Goal: Information Seeking & Learning: Learn about a topic

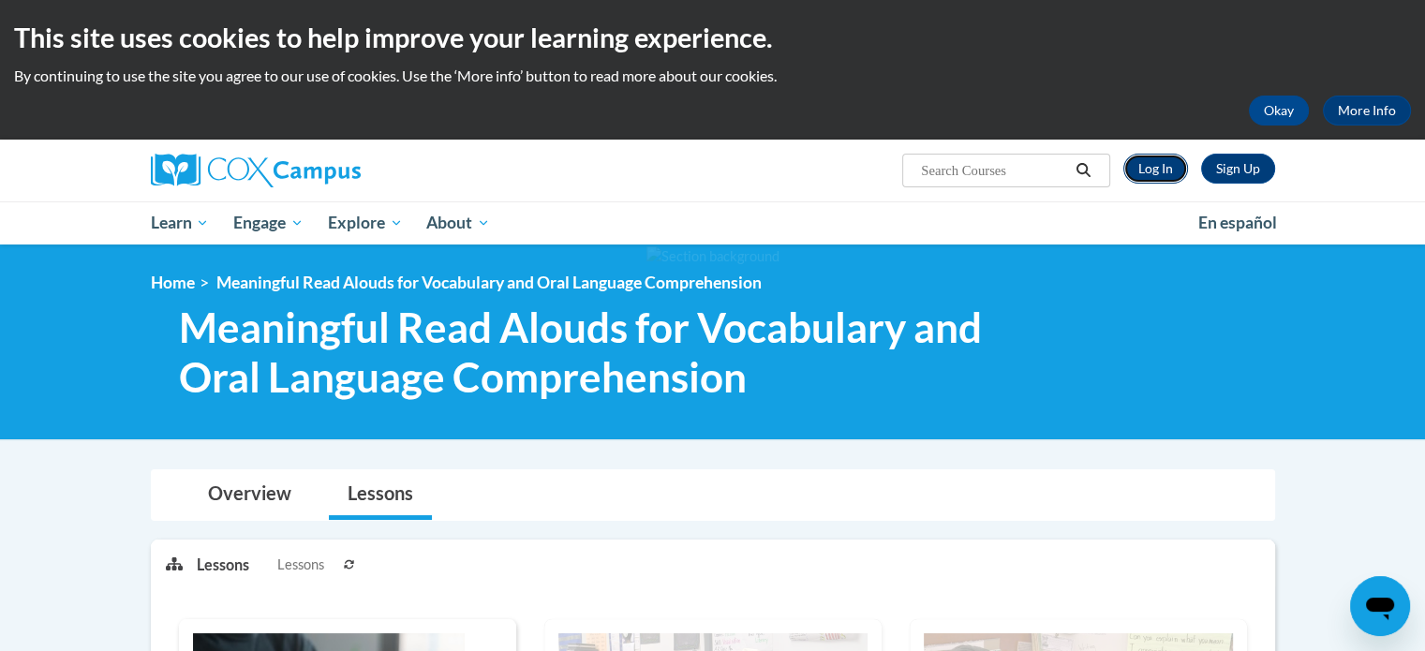
click at [1160, 168] on link "Log In" at bounding box center [1156, 169] width 65 height 30
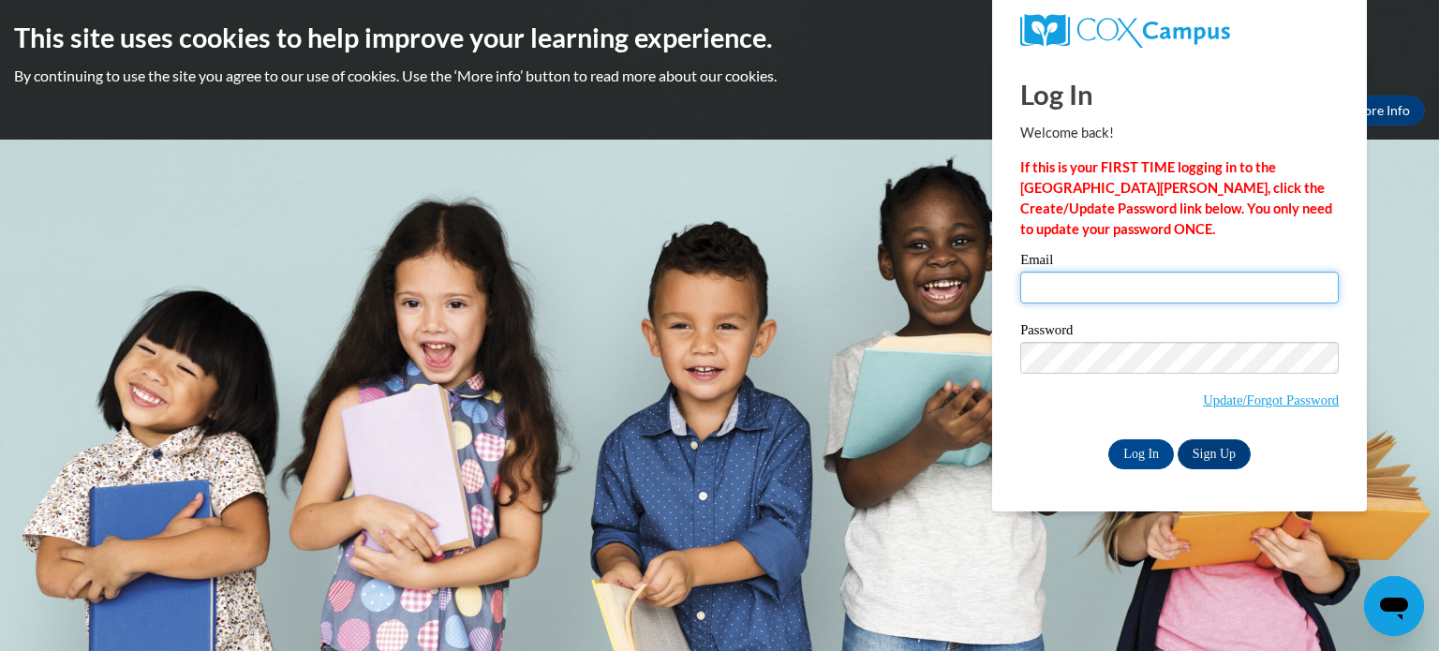
click at [1186, 295] on input "Email" at bounding box center [1180, 288] width 319 height 32
type input "[EMAIL_ADDRESS][DOMAIN_NAME]"
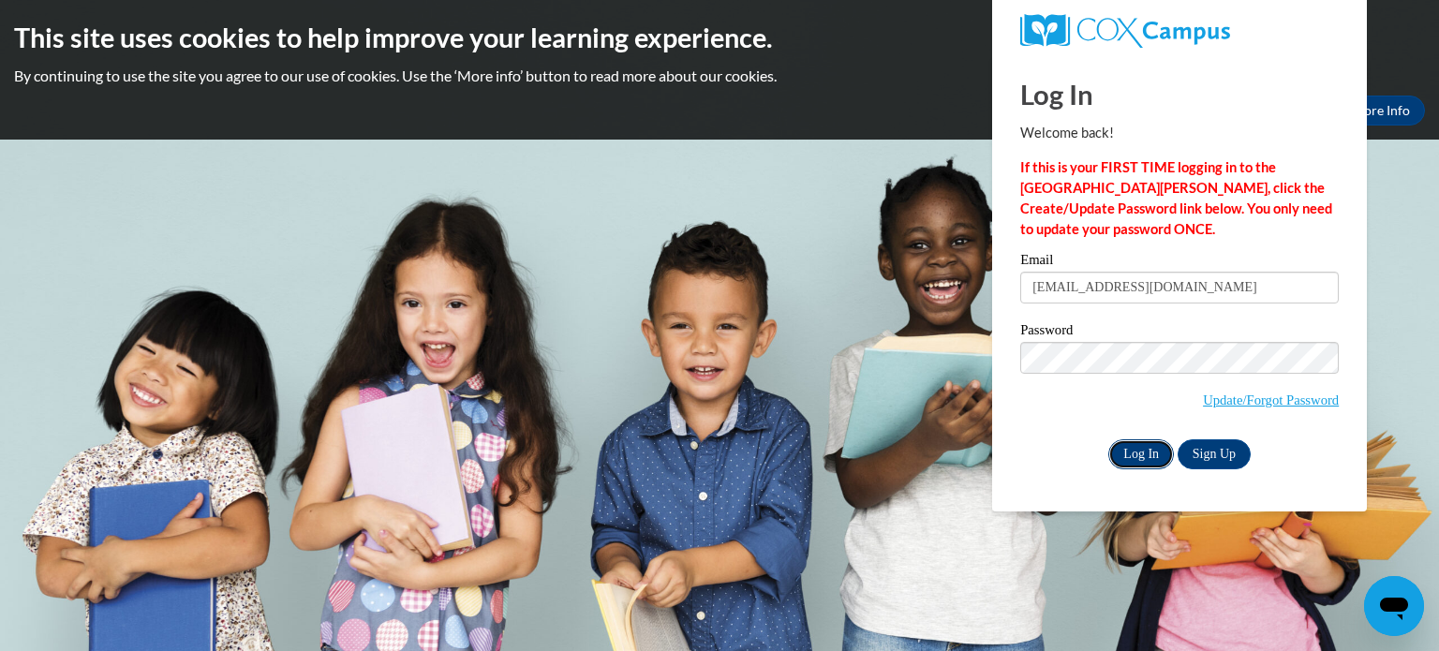
click at [1148, 457] on input "Log In" at bounding box center [1142, 455] width 66 height 30
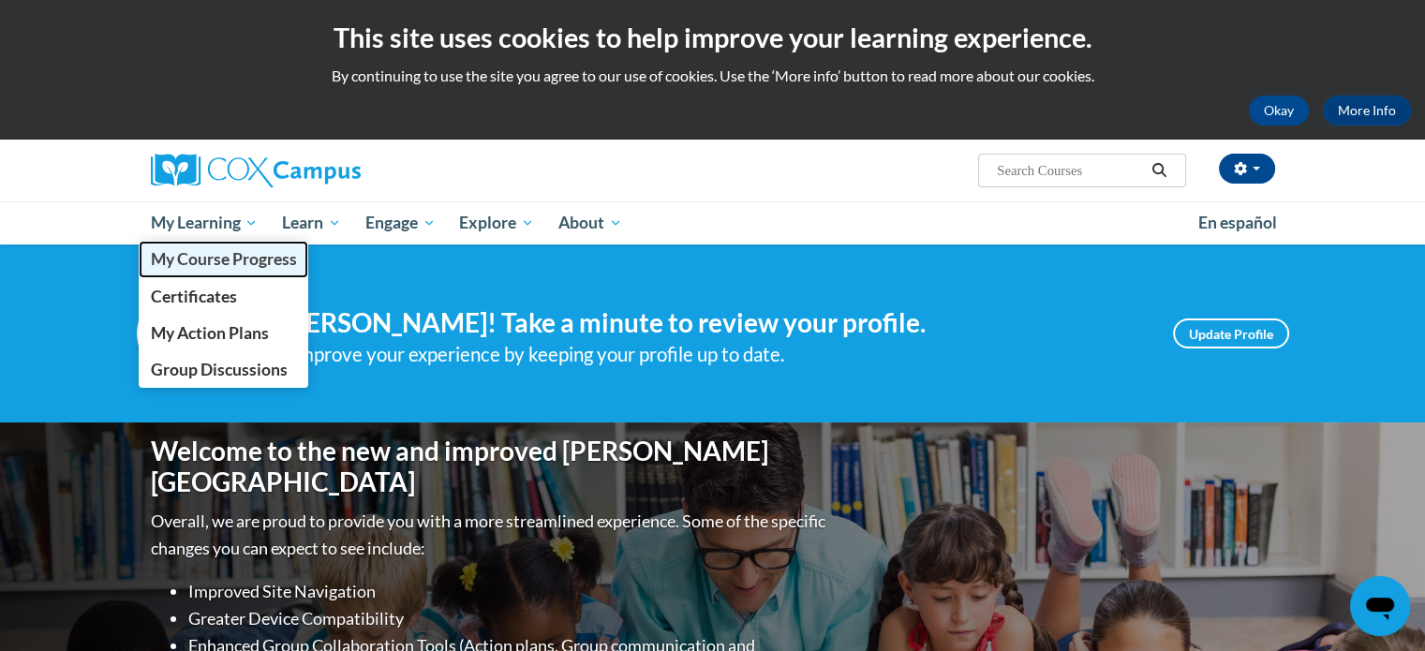
click at [215, 257] on span "My Course Progress" at bounding box center [223, 259] width 146 height 20
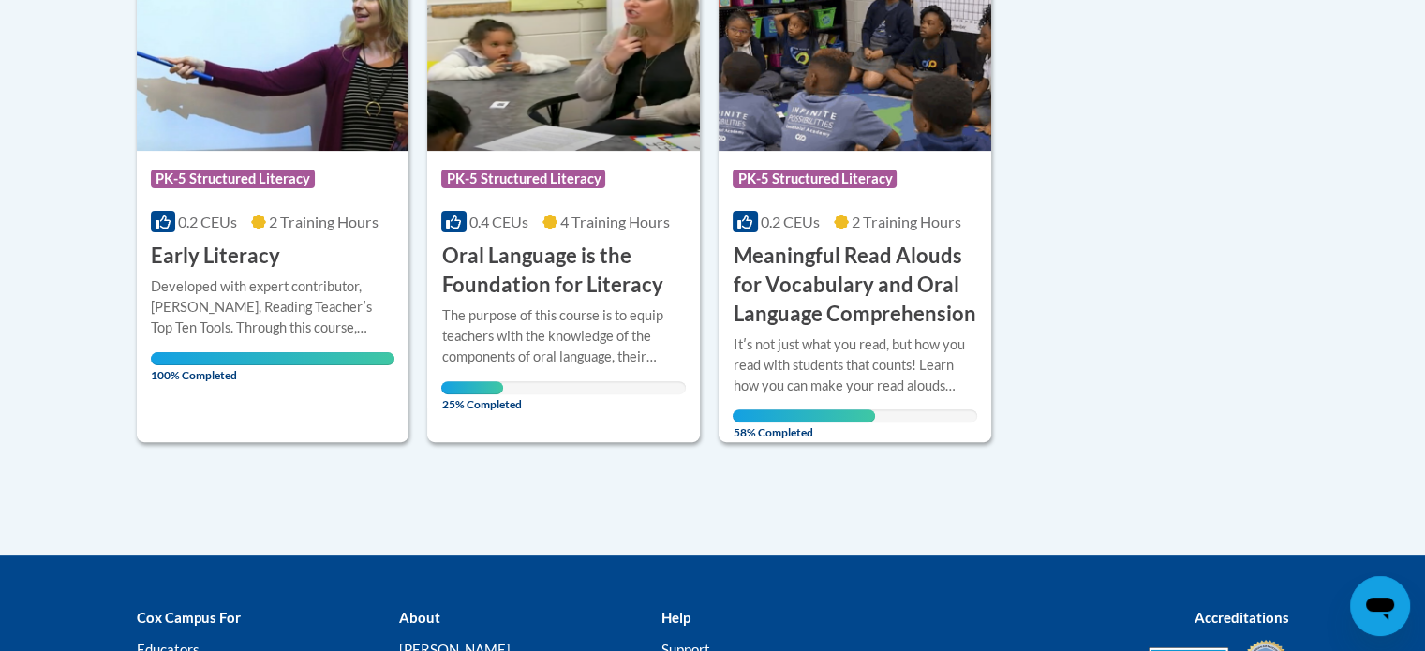
scroll to position [523, 0]
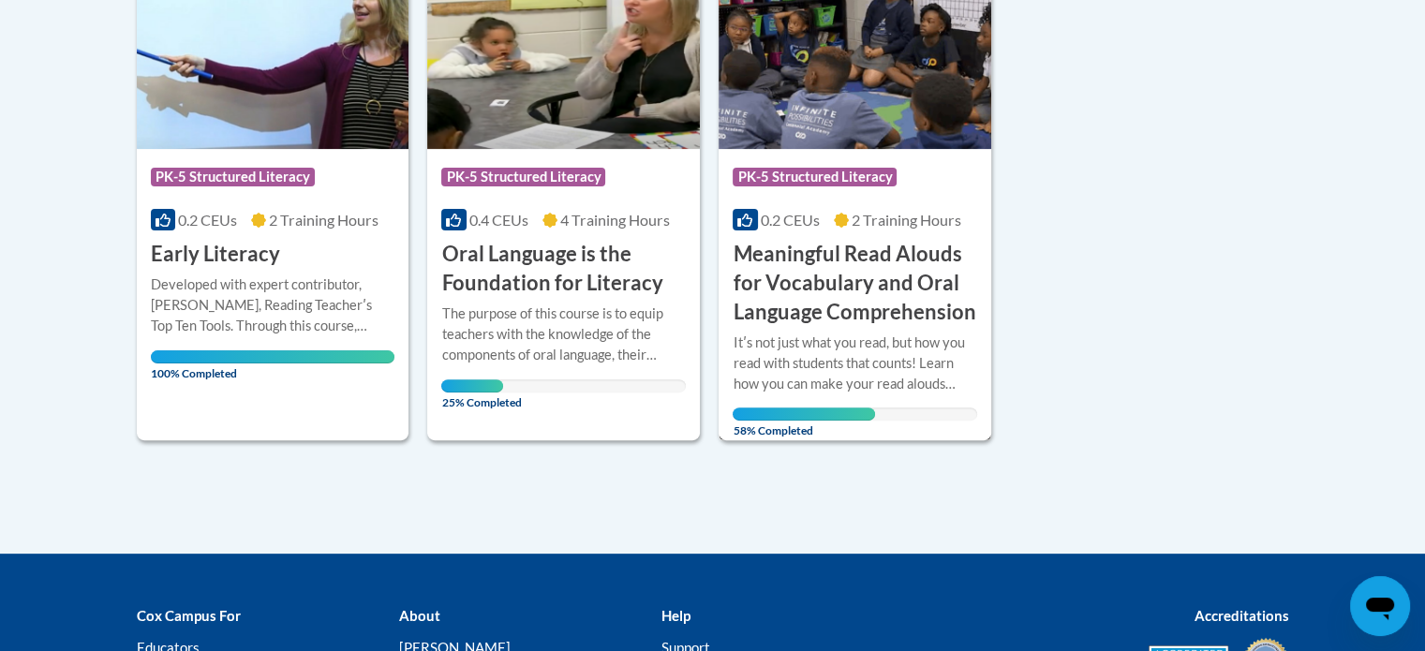
click at [782, 310] on h3 "Meaningful Read Alouds for Vocabulary and Oral Language Comprehension" at bounding box center [855, 283] width 245 height 86
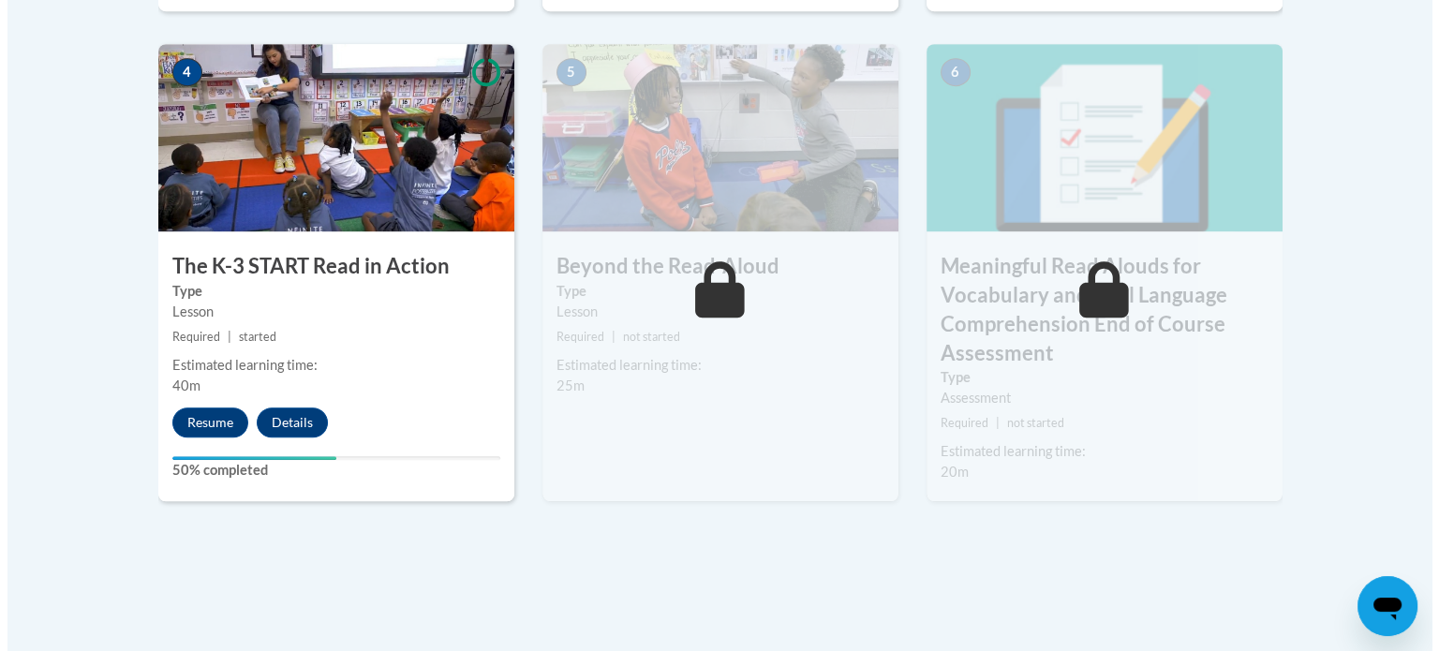
scroll to position [1147, 0]
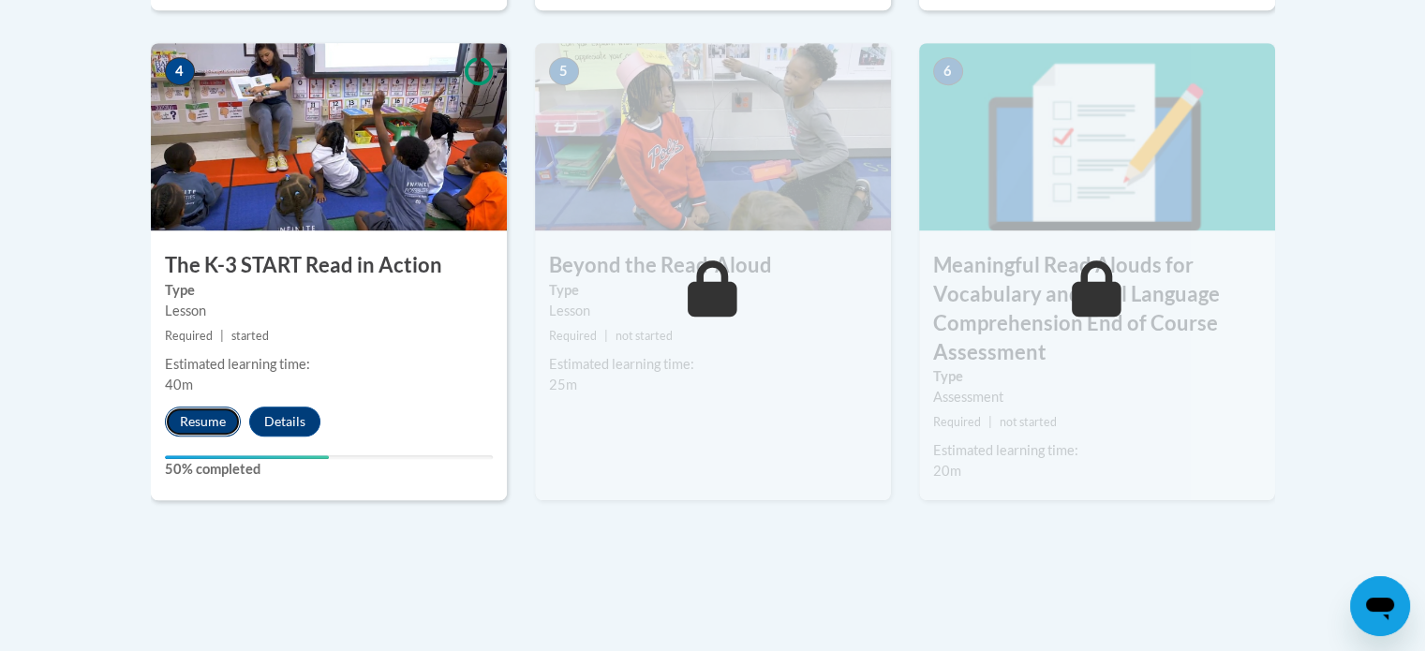
click at [192, 419] on button "Resume" at bounding box center [203, 422] width 76 height 30
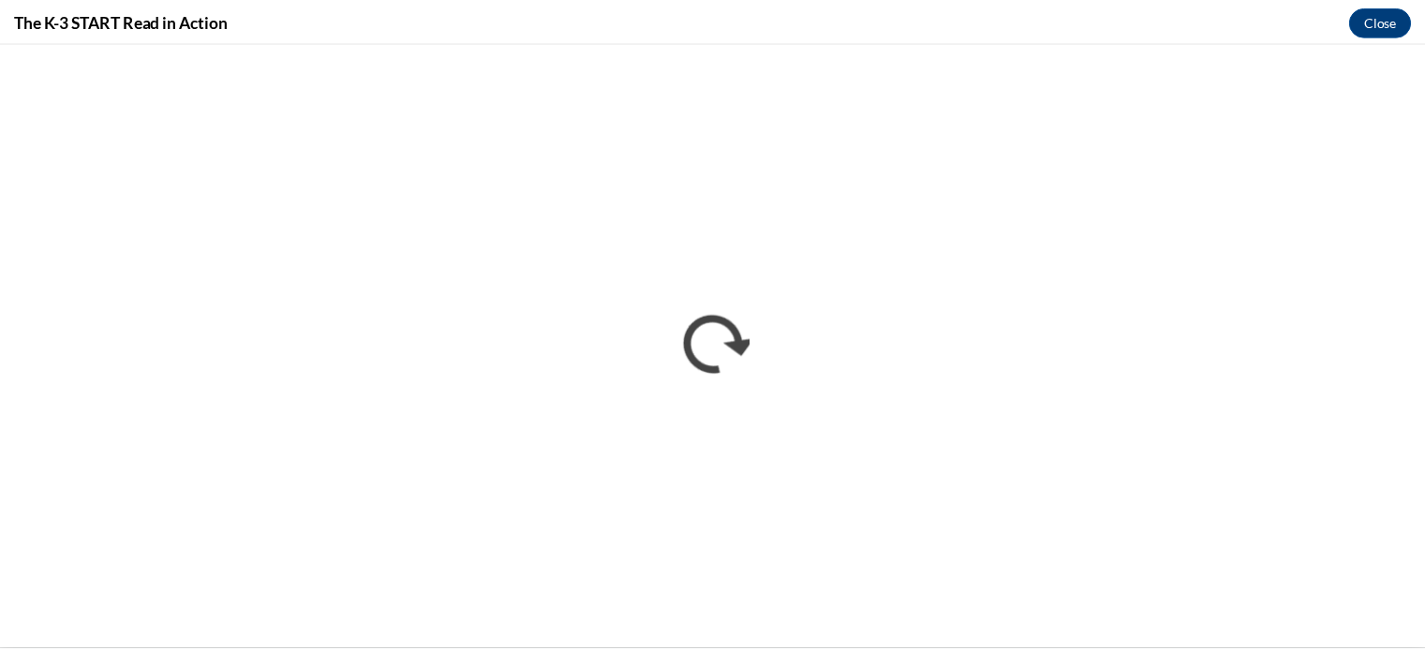
scroll to position [0, 0]
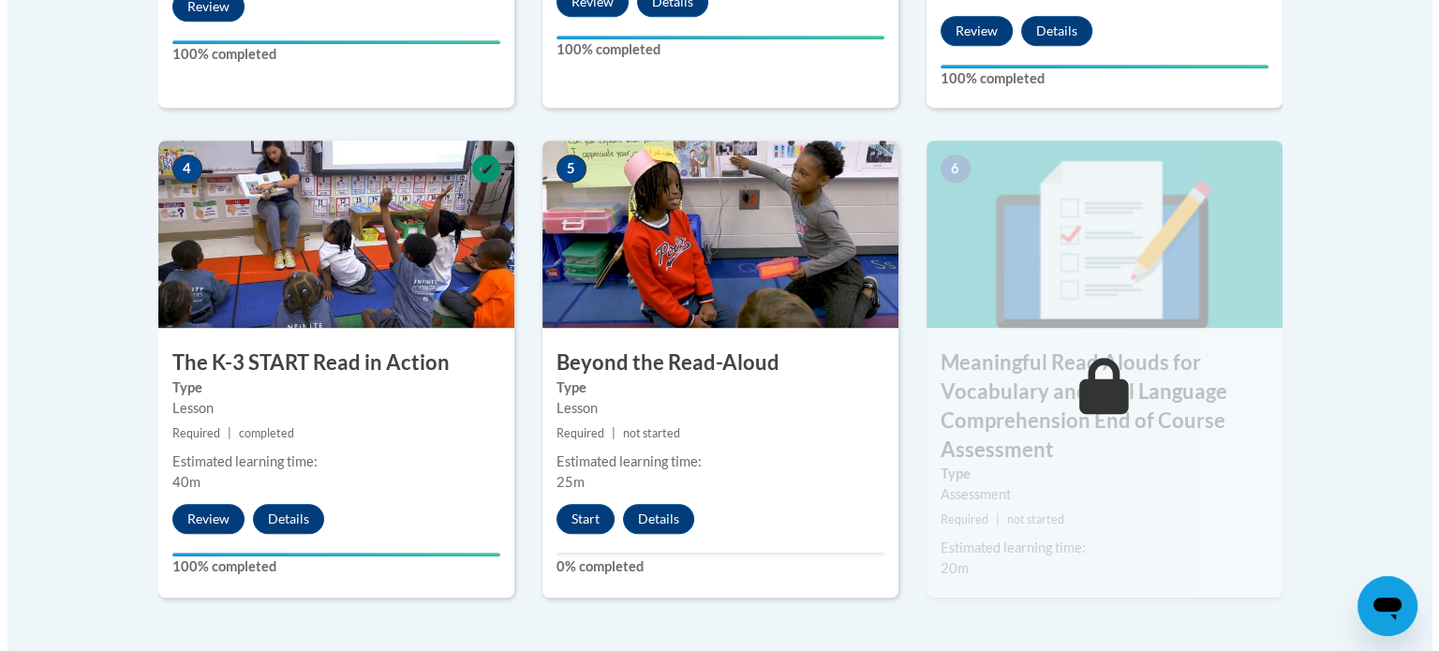
scroll to position [1051, 0]
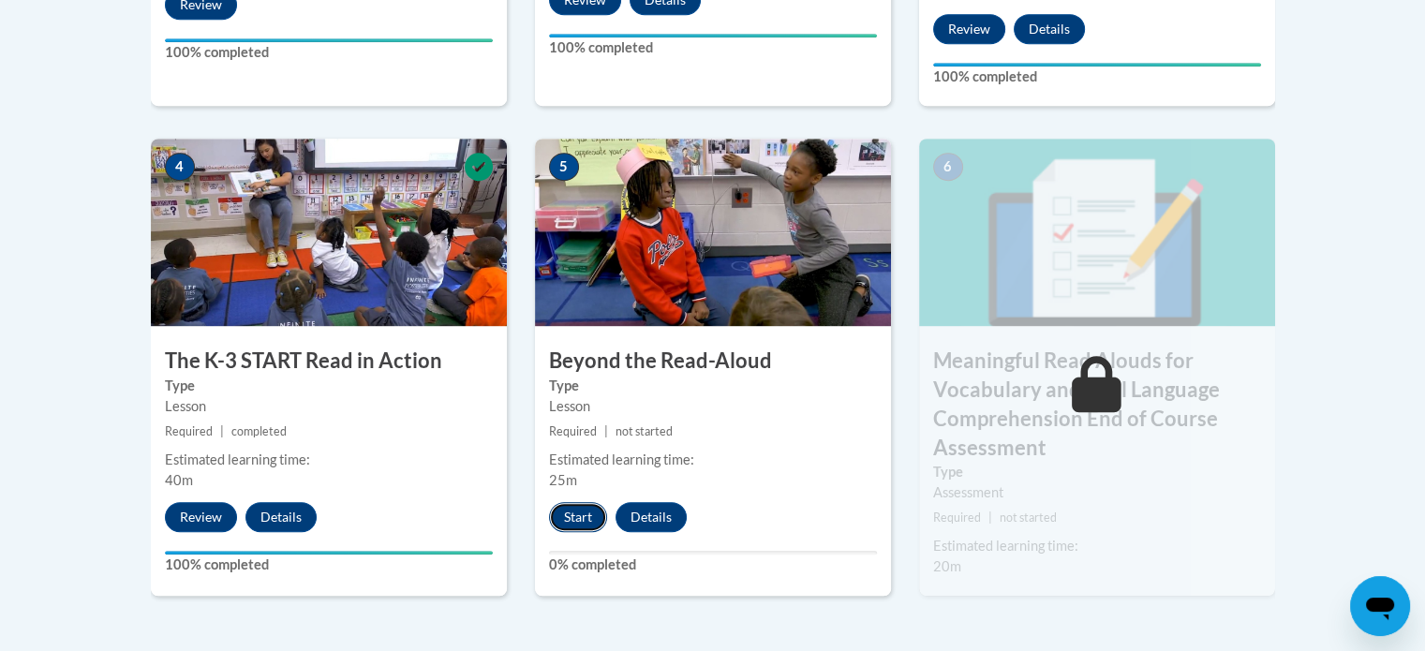
click at [591, 520] on button "Start" at bounding box center [578, 517] width 58 height 30
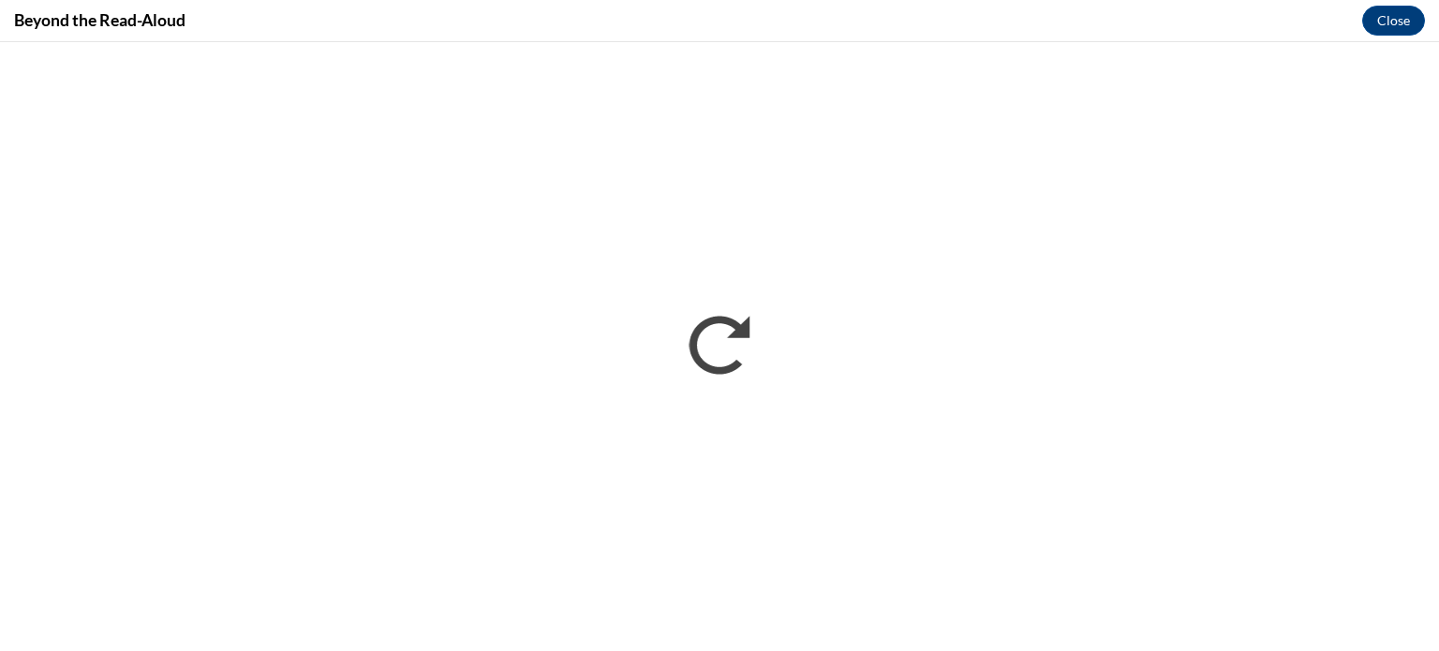
scroll to position [0, 0]
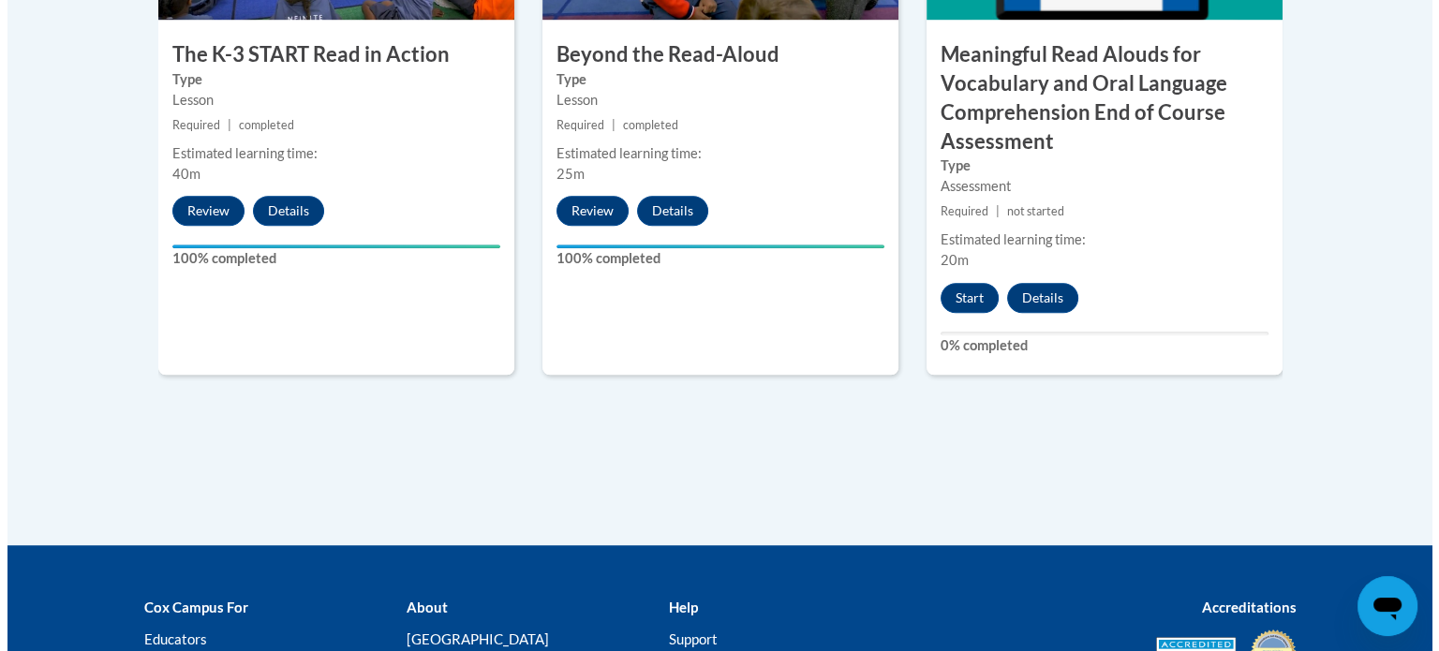
scroll to position [1357, 0]
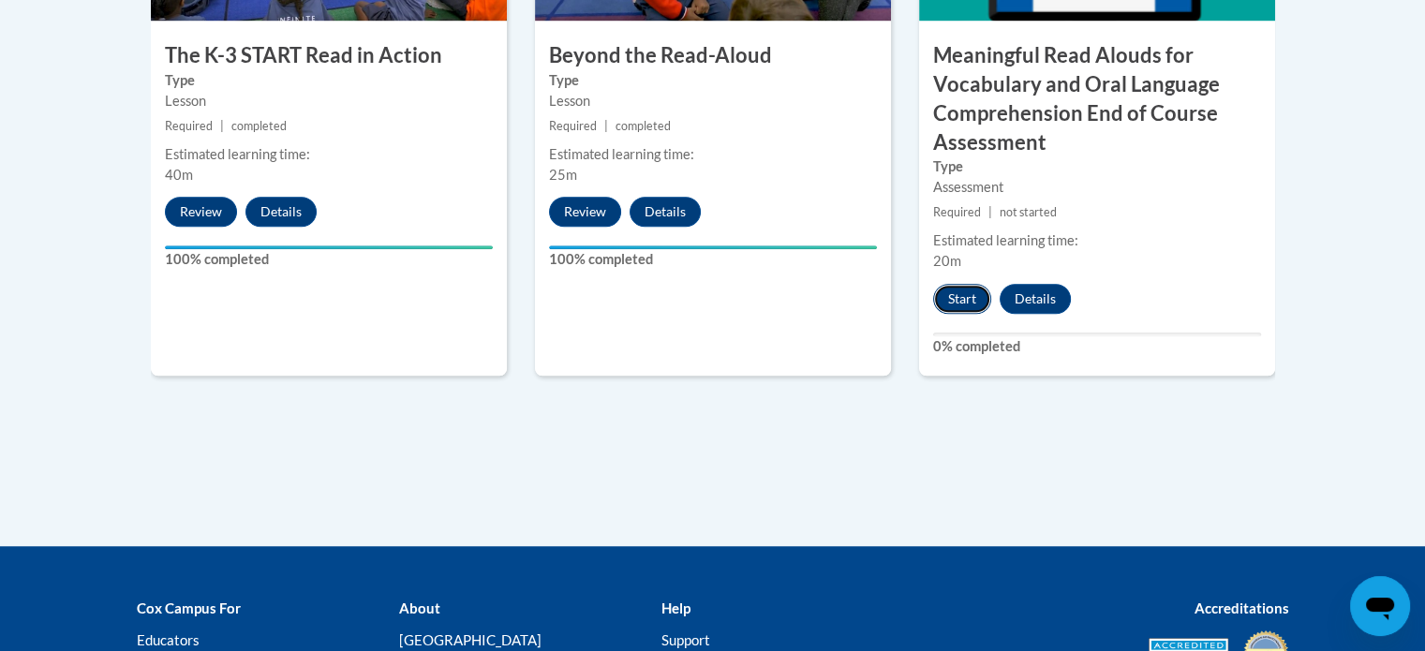
click at [950, 304] on button "Start" at bounding box center [962, 299] width 58 height 30
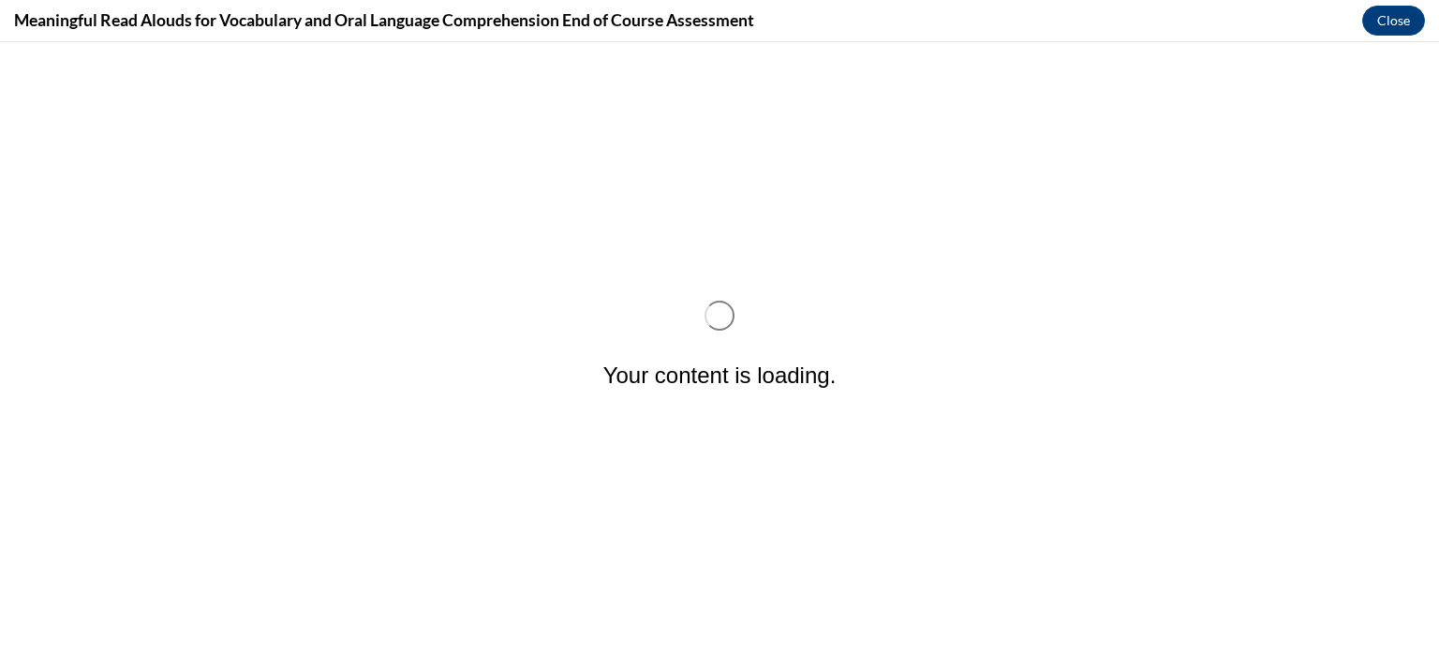
scroll to position [0, 0]
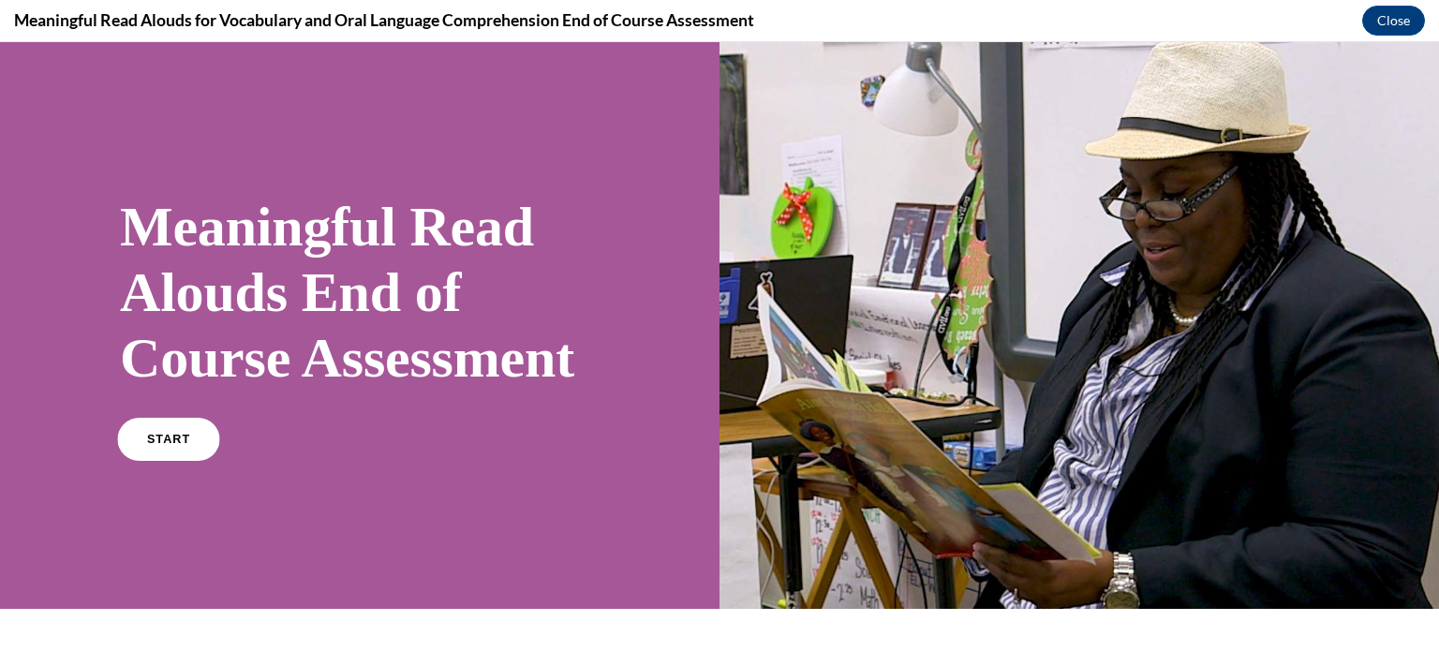
click at [155, 461] on link "START" at bounding box center [168, 439] width 102 height 43
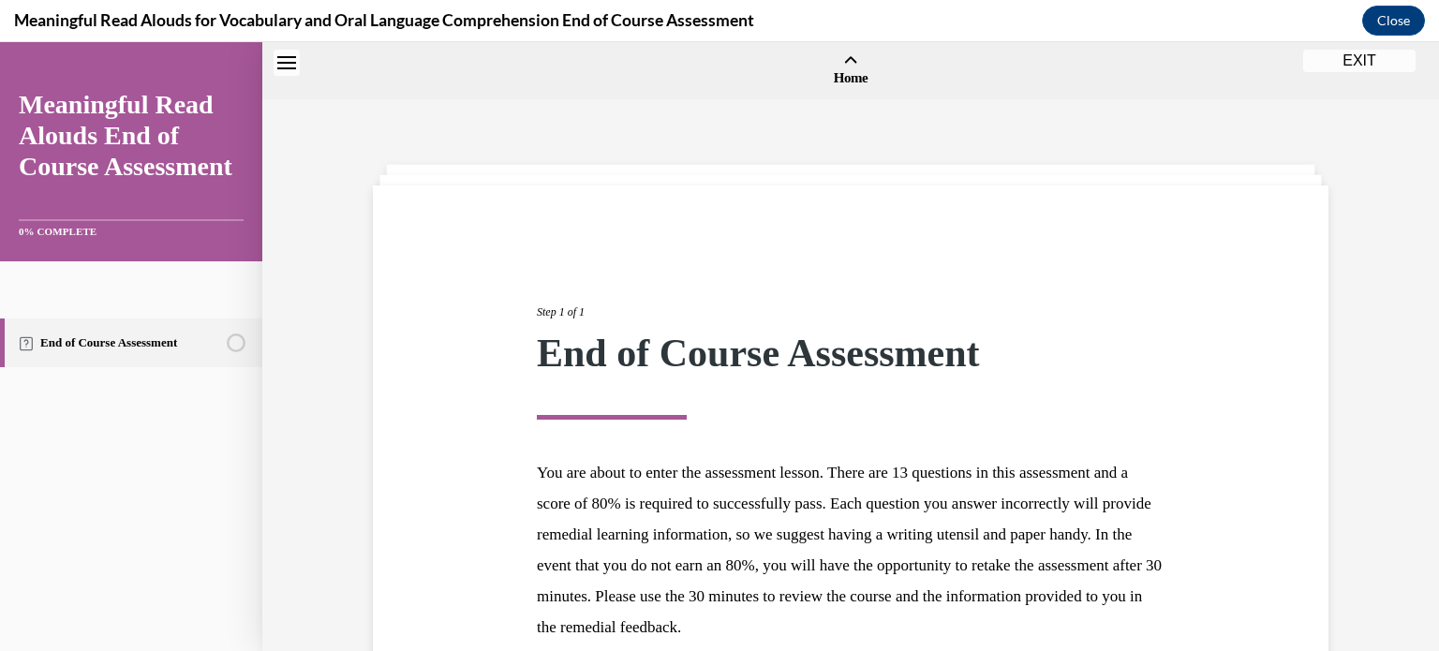
scroll to position [58, 0]
